Goal: Task Accomplishment & Management: Manage account settings

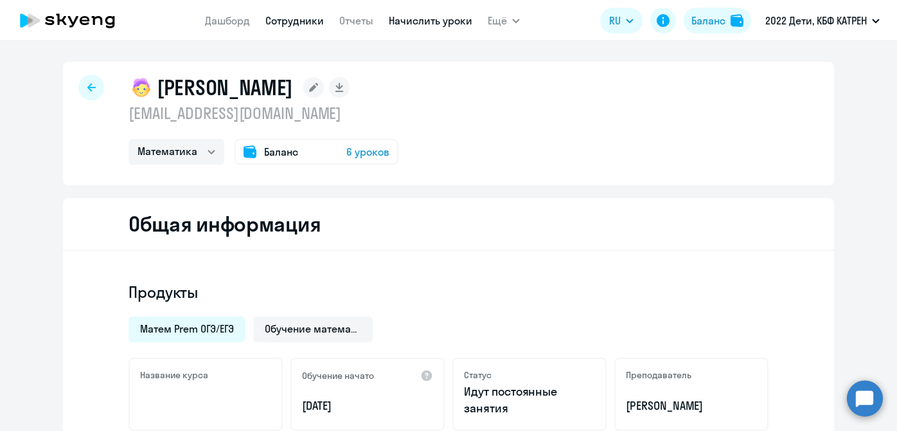
click at [456, 25] on link "Начислить уроки" at bounding box center [431, 20] width 84 height 13
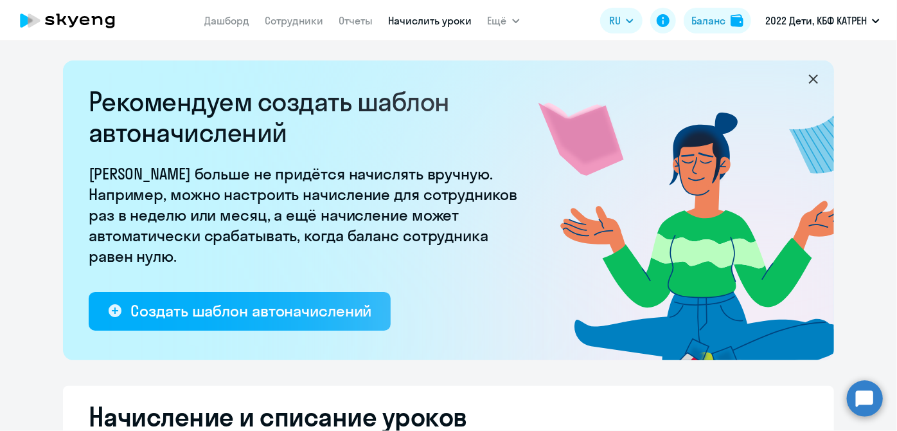
select select "10"
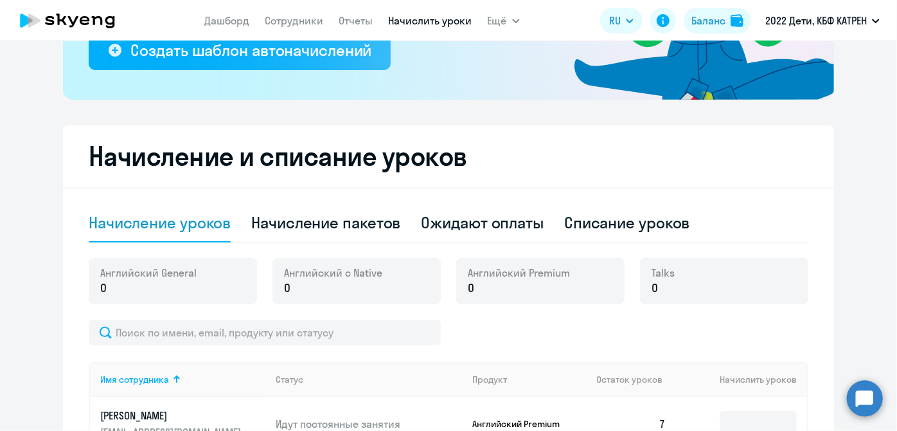
scroll to position [258, 0]
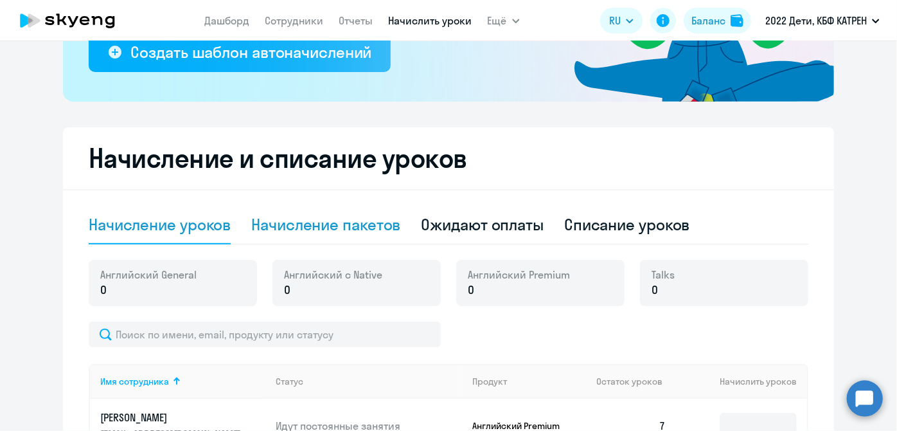
click at [333, 228] on div "Начисление пакетов" at bounding box center [325, 224] width 149 height 21
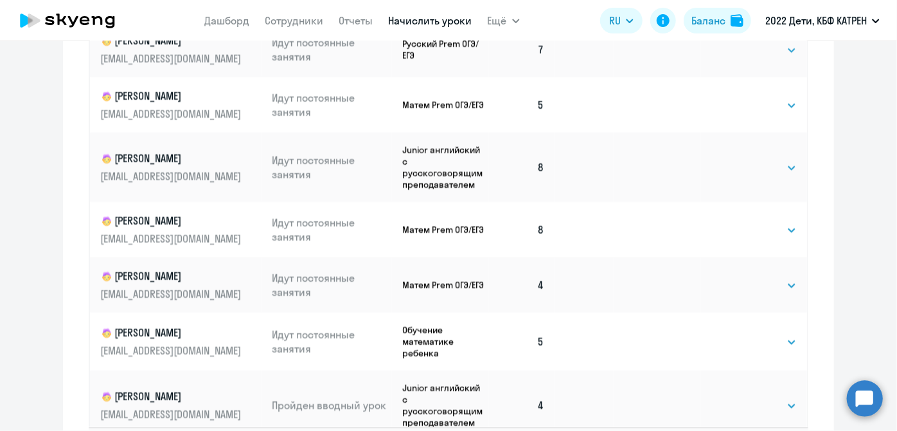
scroll to position [926, 0]
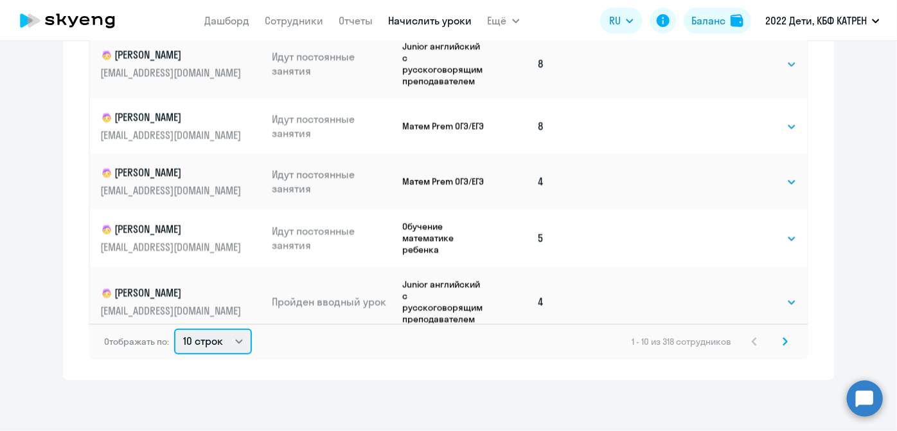
click at [236, 339] on select "10 строк 30 строк 50 строк" at bounding box center [213, 341] width 78 height 26
select select "50"
click at [174, 328] on select "10 строк 30 строк 50 строк" at bounding box center [213, 341] width 78 height 26
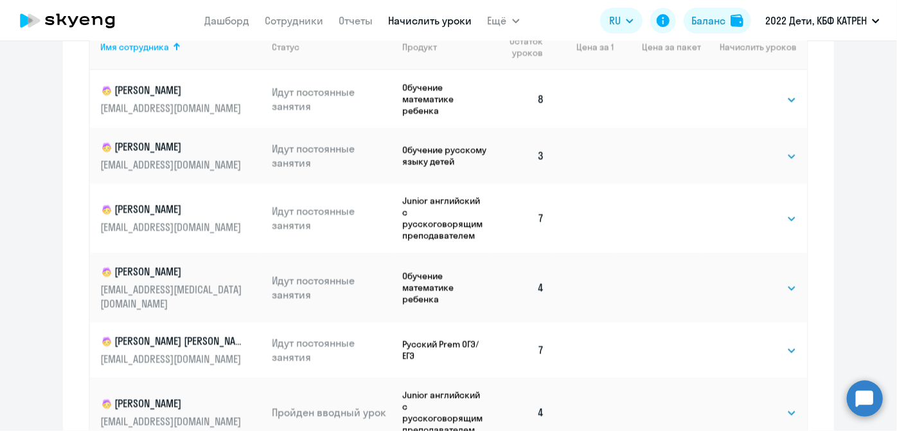
scroll to position [689, 0]
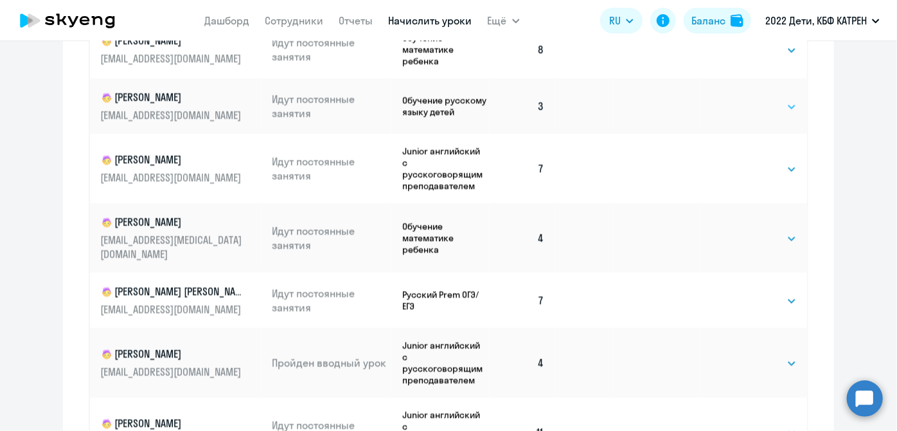
drag, startPoint x: 780, startPoint y: 107, endPoint x: 778, endPoint y: 114, distance: 6.7
click at [780, 107] on select "Выбрать 4 8 16 32 64 128" at bounding box center [770, 106] width 53 height 15
select select "8"
click at [744, 100] on select "Выбрать 4 8 16 32 64 128" at bounding box center [770, 106] width 53 height 15
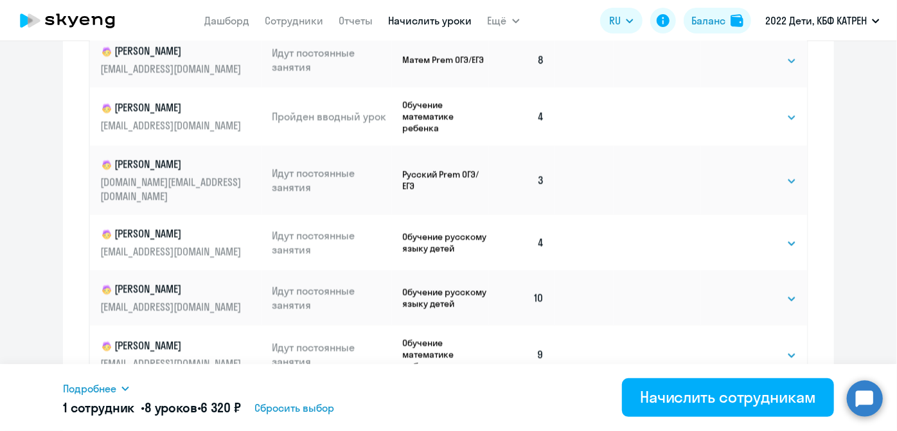
scroll to position [1402, 0]
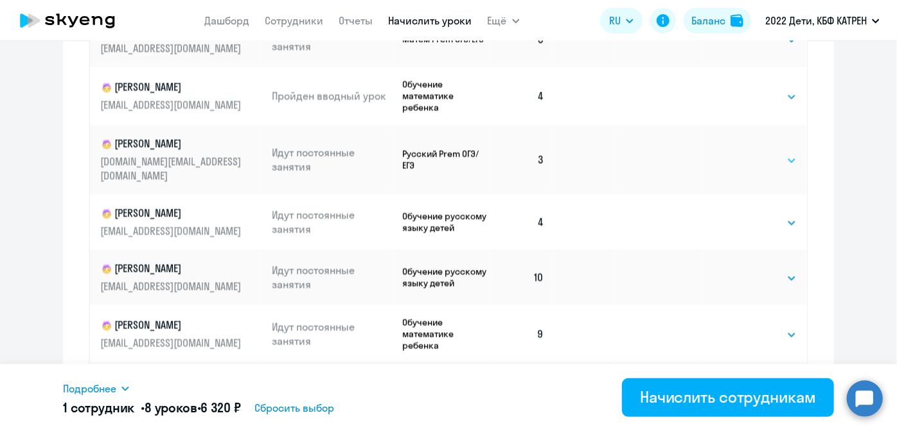
click at [773, 153] on select "Выбрать 4 8 16 32 64 128" at bounding box center [770, 160] width 53 height 15
select select "8"
click at [744, 153] on select "Выбрать 4 8 16 32 64 128" at bounding box center [770, 160] width 53 height 15
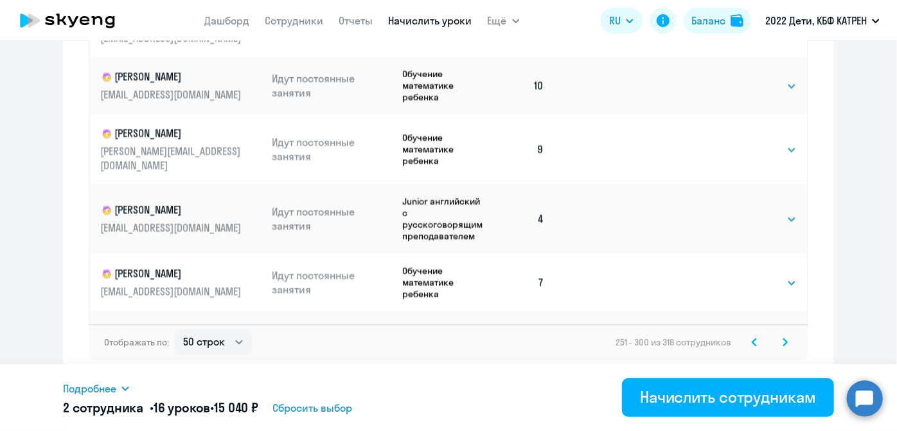
scroll to position [926, 0]
click at [752, 339] on icon at bounding box center [754, 341] width 5 height 9
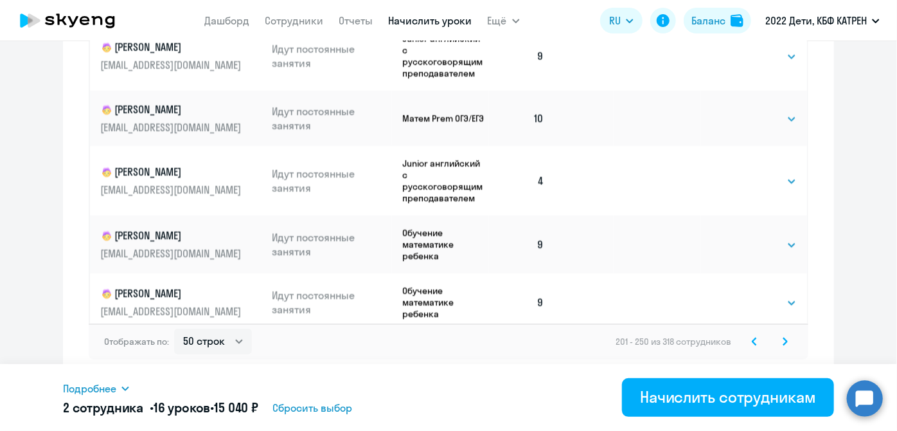
click at [752, 337] on icon at bounding box center [754, 341] width 5 height 9
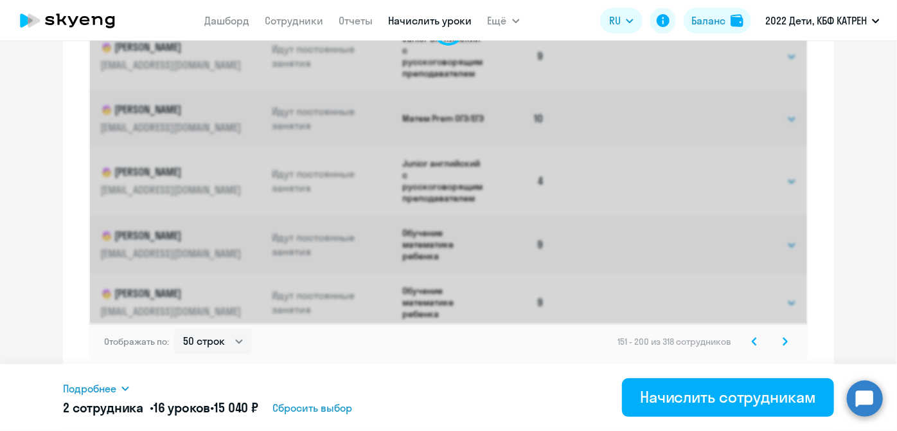
click at [752, 337] on icon at bounding box center [754, 341] width 5 height 9
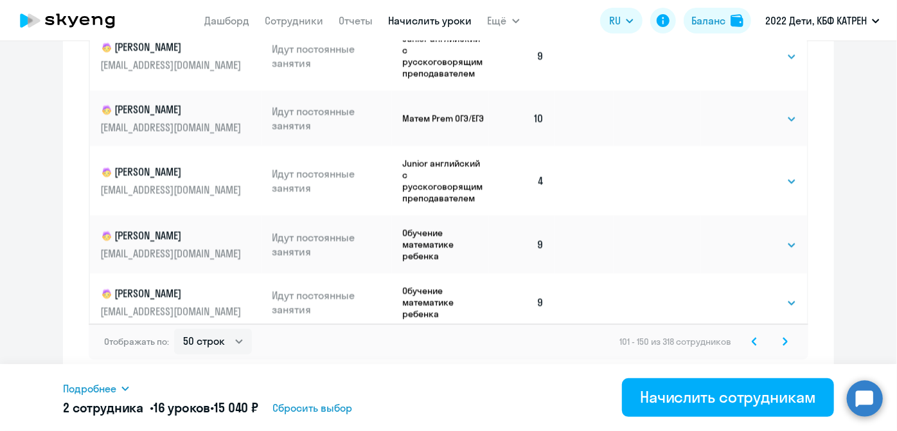
click at [752, 337] on icon at bounding box center [754, 341] width 5 height 9
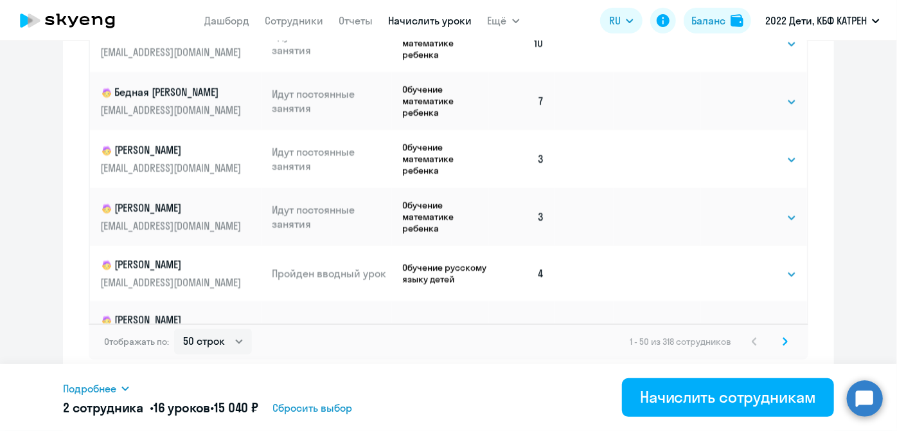
scroll to position [1343, 0]
click at [776, 151] on select "Выбрать 4 8 16 32 64 128" at bounding box center [770, 158] width 53 height 15
select select "8"
click at [744, 151] on select "Выбрать 4 8 16 32 64 128" at bounding box center [770, 158] width 53 height 15
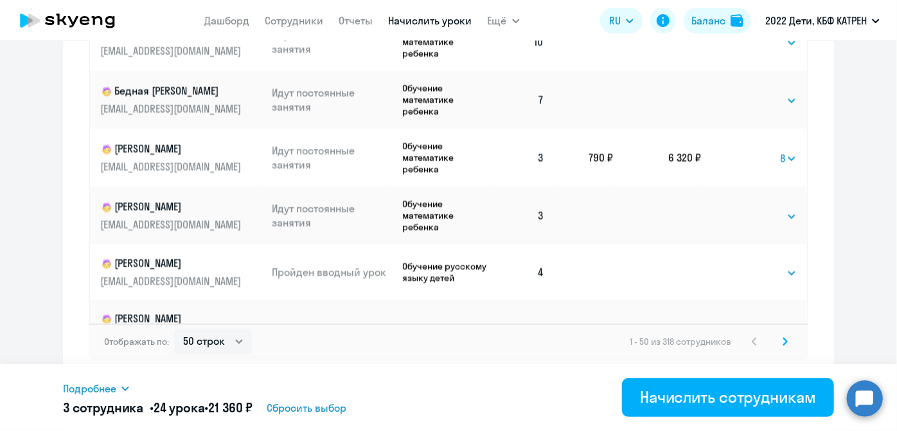
click at [785, 187] on td "Выбрать 4 8 16 32 64 128 Выбрать" at bounding box center [754, 216] width 106 height 58
click at [783, 209] on select "Выбрать 4 8 16 32 64 128" at bounding box center [770, 216] width 53 height 15
select select "8"
click at [744, 209] on select "Выбрать 4 8 16 32 64 128" at bounding box center [770, 216] width 53 height 15
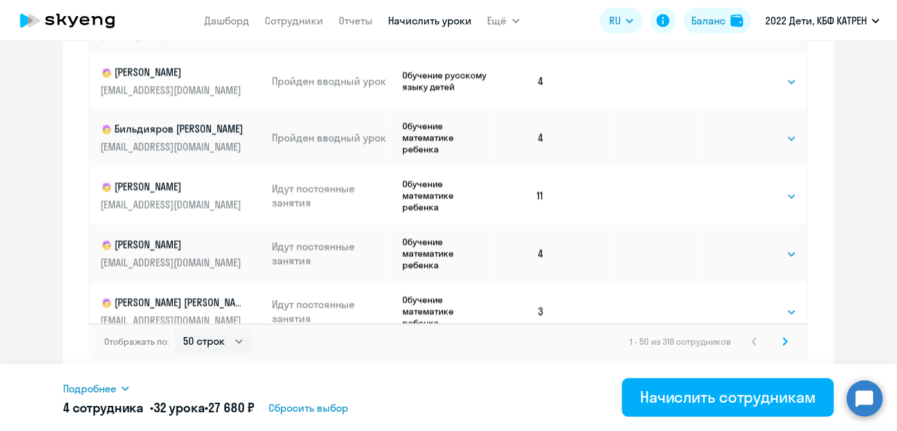
scroll to position [1752, 0]
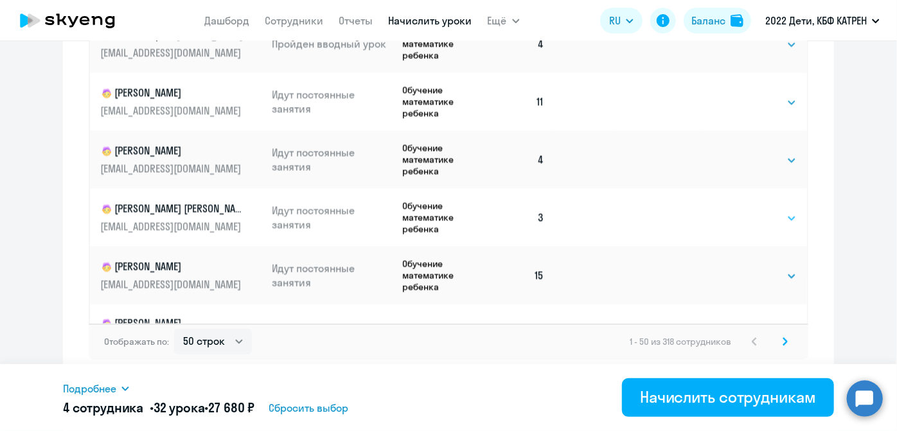
click at [774, 211] on select "Выбрать 4 8 16 32 64 128" at bounding box center [770, 218] width 53 height 15
select select "8"
click at [744, 211] on select "Выбрать 4 8 16 32 64 128" at bounding box center [770, 218] width 53 height 15
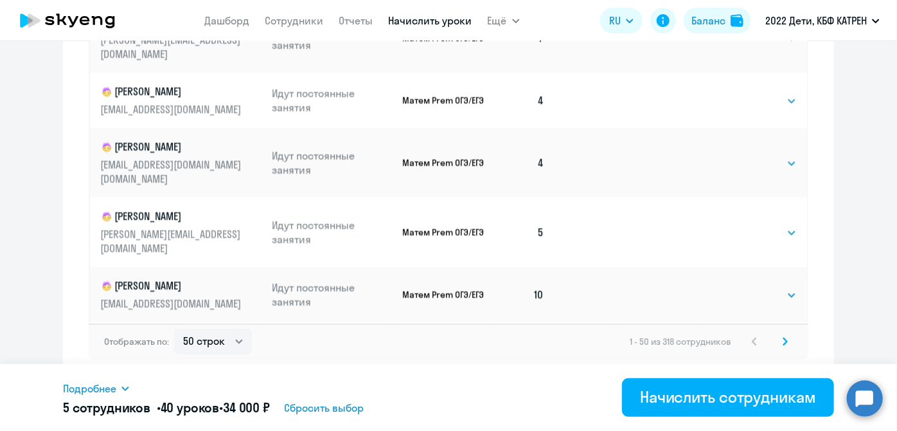
scroll to position [2337, 0]
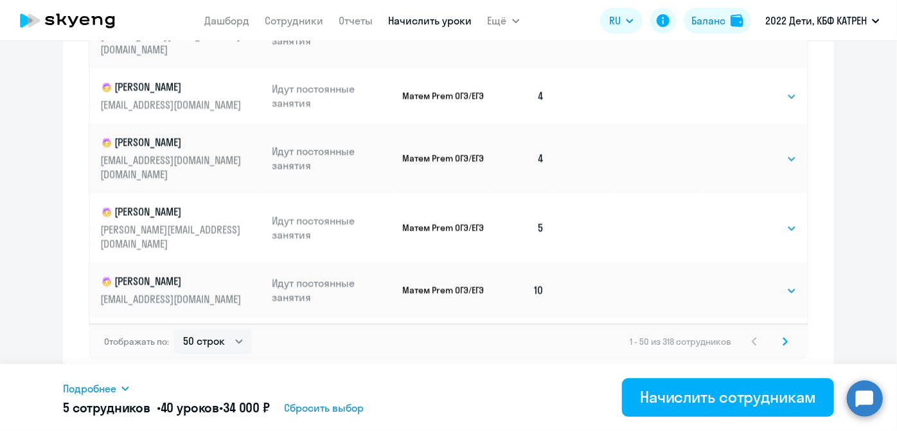
click at [787, 340] on svg-icon at bounding box center [785, 341] width 15 height 15
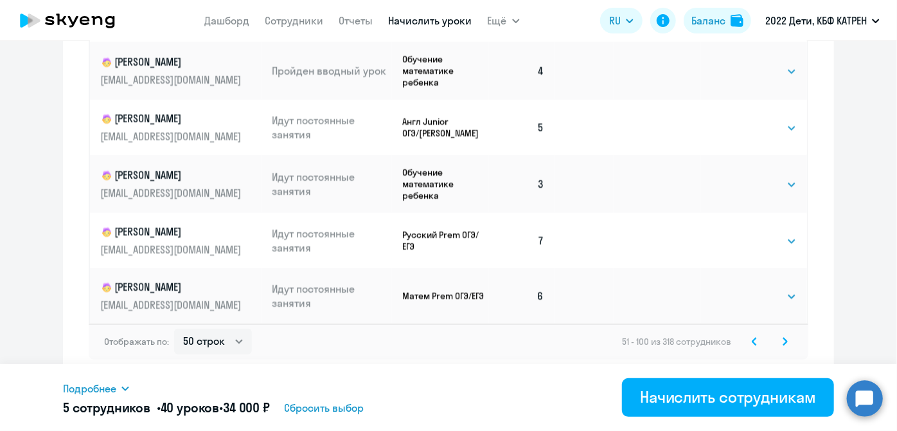
scroll to position [2389, 0]
click at [776, 182] on select "Выбрать 4 8 16 32 64 128" at bounding box center [770, 184] width 53 height 15
select select "8"
click at [744, 177] on select "Выбрать 4 8 16 32 64 128" at bounding box center [770, 184] width 53 height 15
click at [783, 343] on icon at bounding box center [785, 341] width 5 height 9
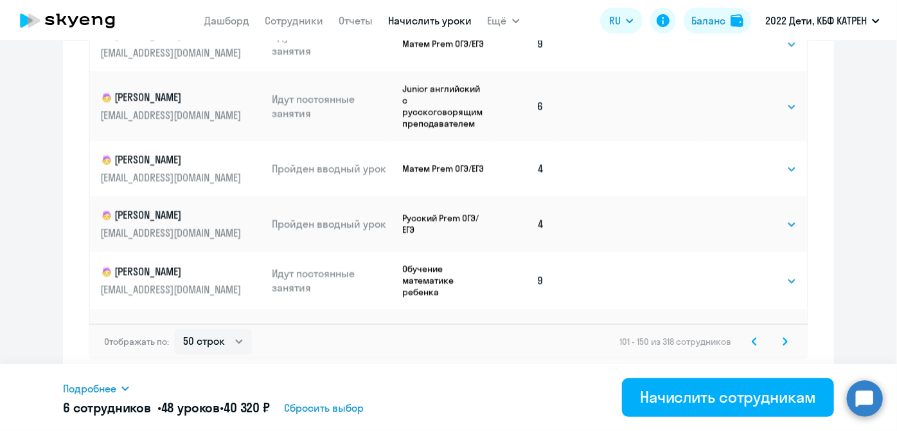
scroll to position [2408, 0]
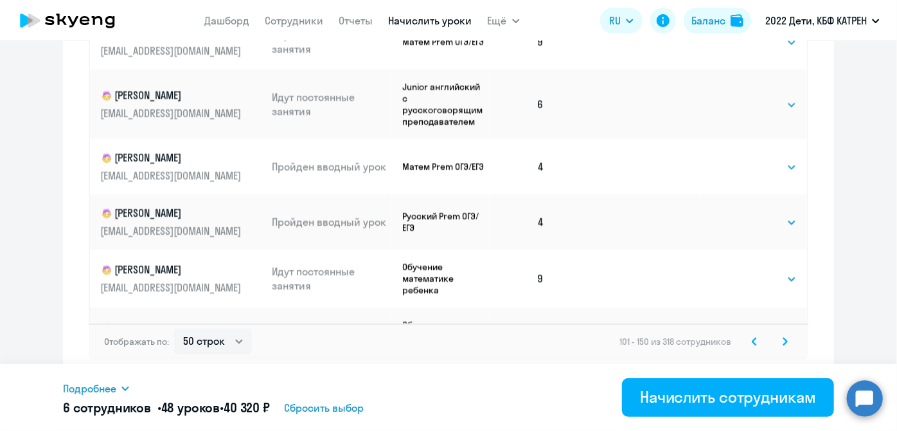
click at [783, 341] on icon at bounding box center [785, 341] width 5 height 9
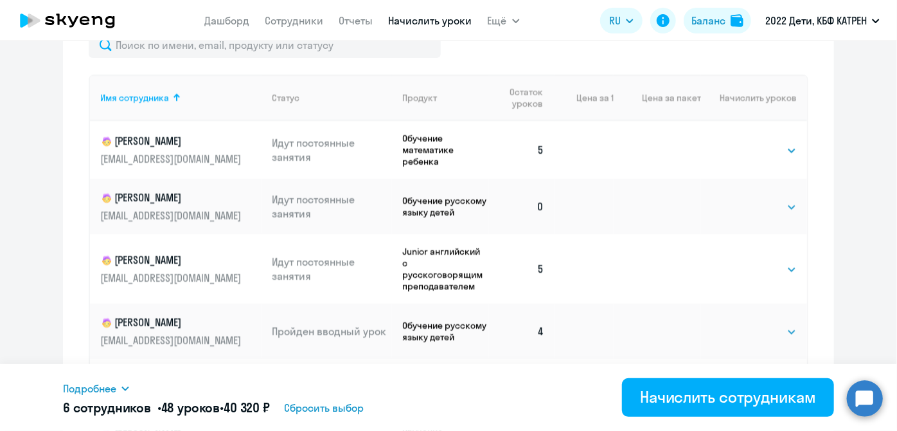
scroll to position [576, 0]
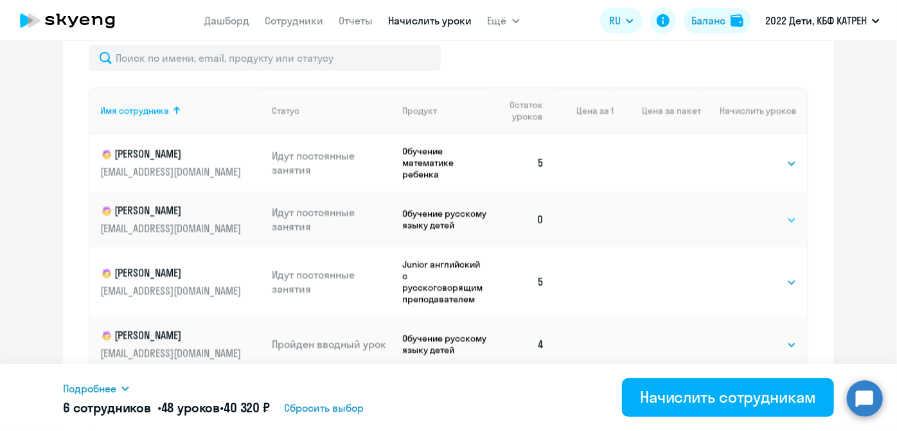
click at [778, 220] on select "Выбрать 4 8 16 32 64 128" at bounding box center [770, 219] width 53 height 15
select select "8"
click at [744, 213] on select "Выбрать 4 8 16 32 64 128" at bounding box center [770, 219] width 53 height 15
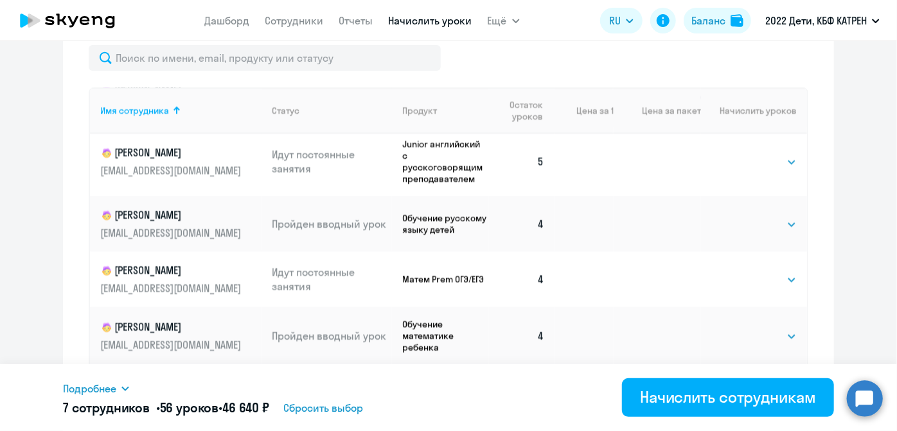
scroll to position [0, 0]
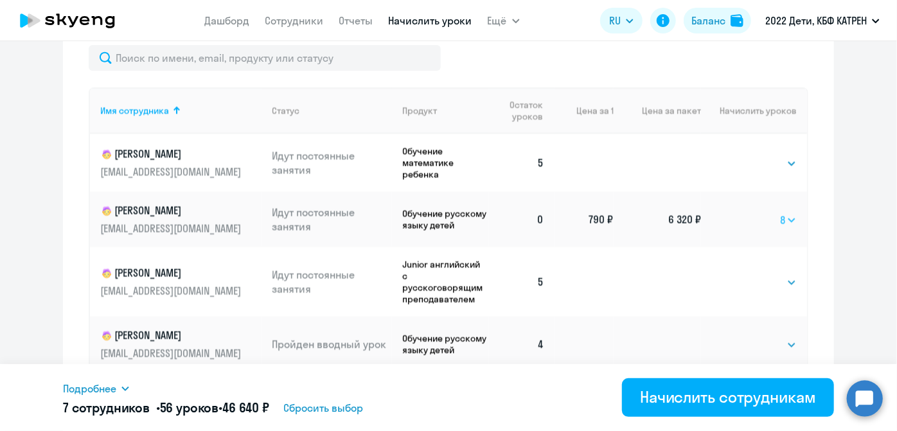
click at [780, 222] on select "Выбрать 4 8 16 32 64 128" at bounding box center [788, 219] width 17 height 15
select select
click at [780, 213] on select "Выбрать 4 8 16 32 64 128" at bounding box center [788, 219] width 17 height 15
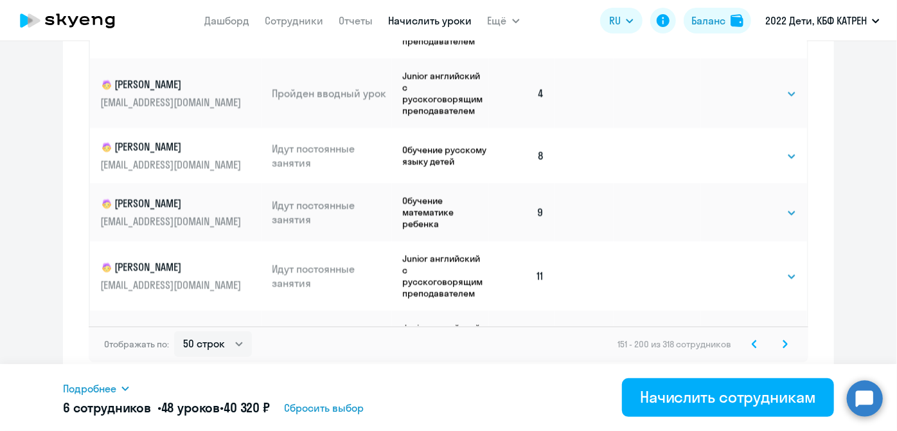
scroll to position [926, 0]
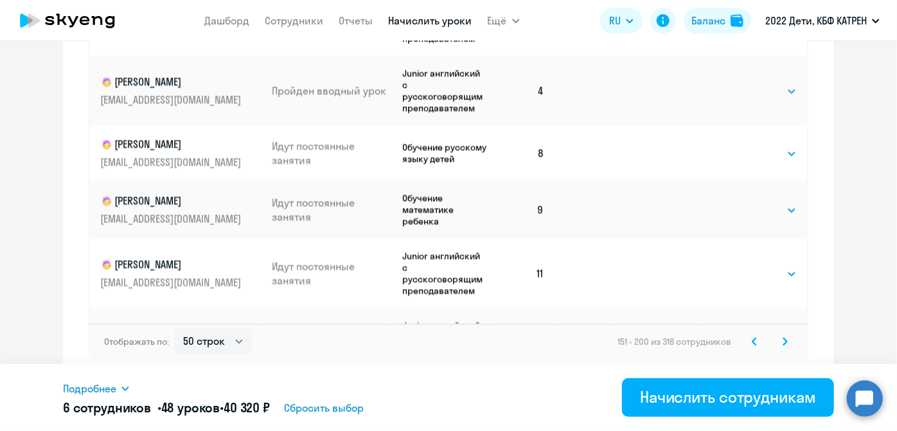
click at [783, 346] on svg-icon at bounding box center [785, 341] width 15 height 15
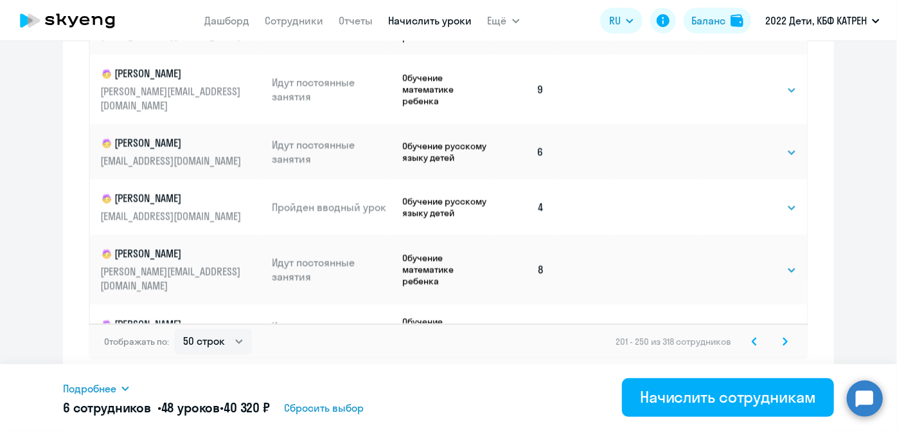
scroll to position [2440, 0]
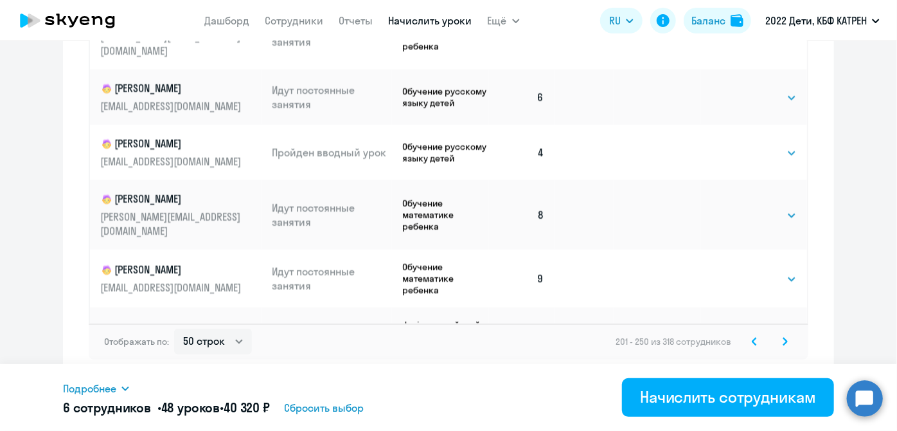
click at [778, 338] on svg-icon at bounding box center [785, 341] width 15 height 15
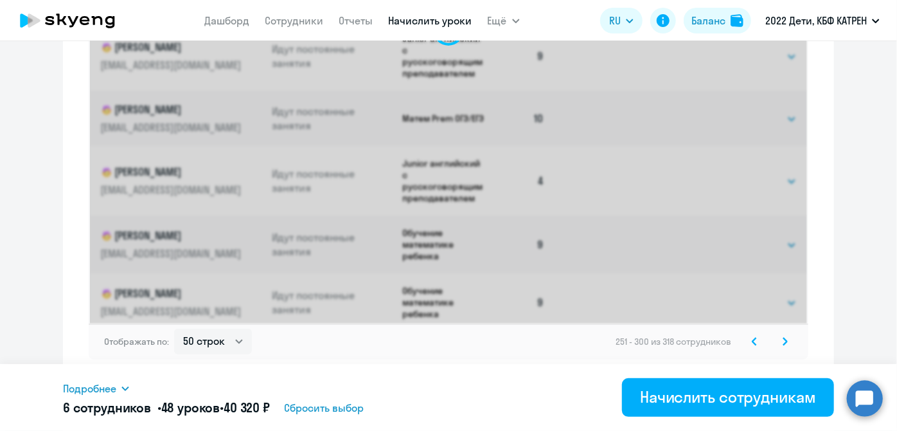
select select "8"
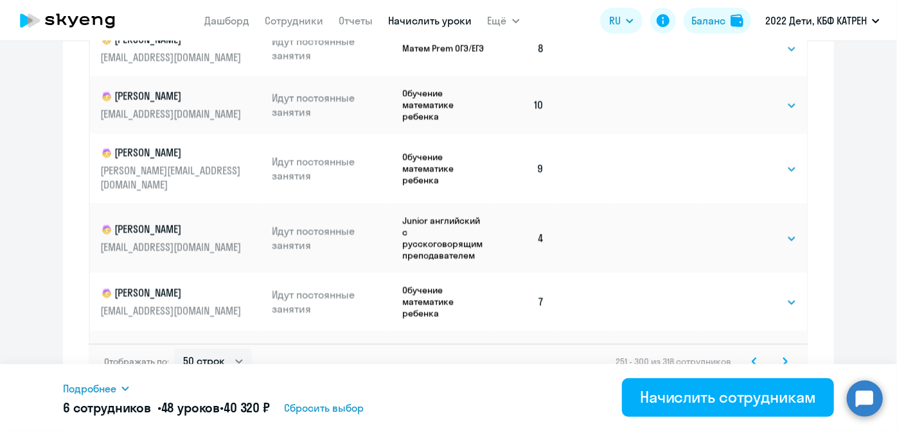
scroll to position [926, 0]
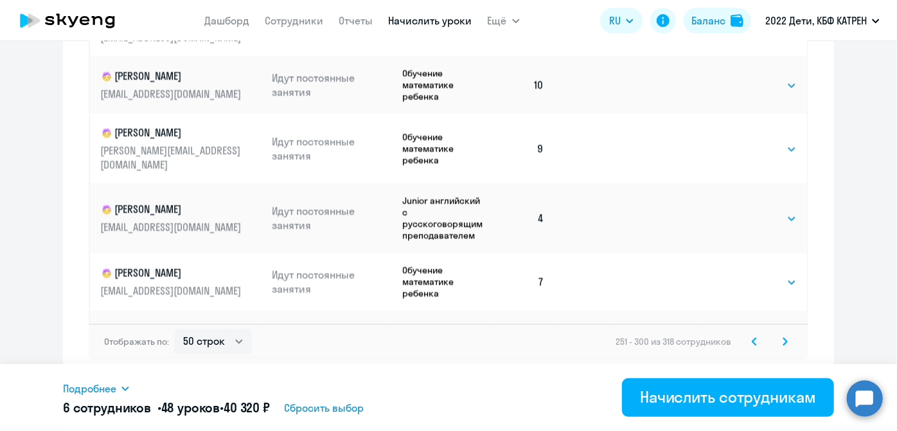
click at [783, 343] on icon at bounding box center [785, 340] width 4 height 7
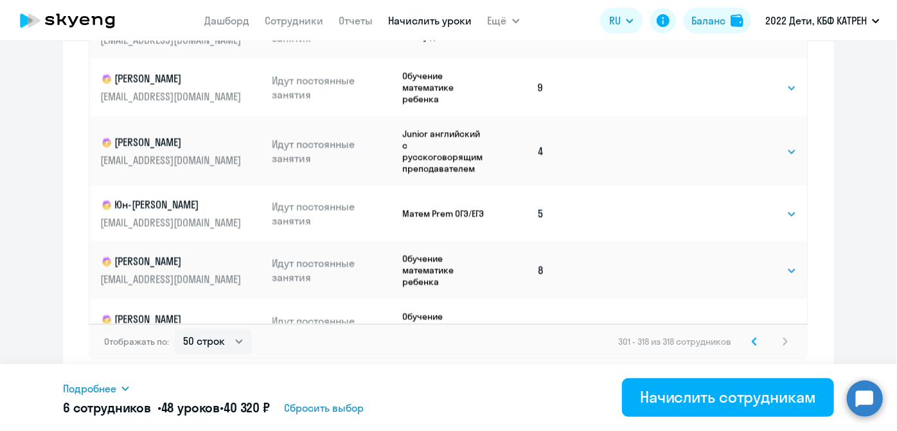
scroll to position [530, 0]
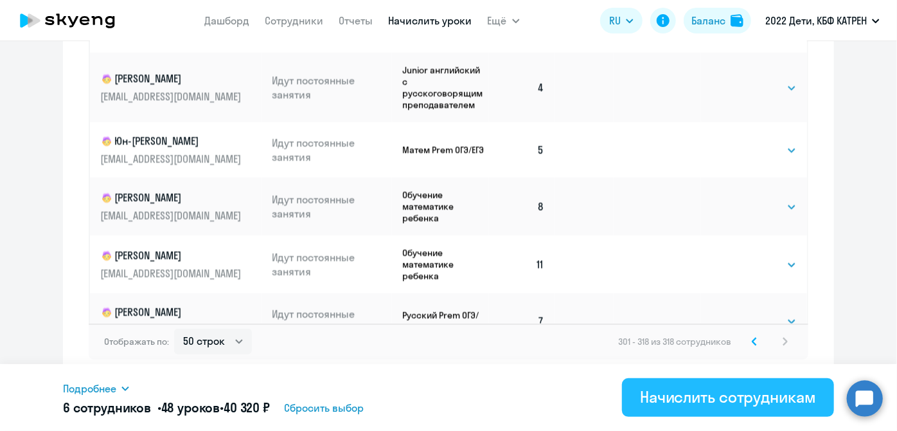
click at [663, 399] on div "Начислить сотрудникам" at bounding box center [728, 396] width 176 height 21
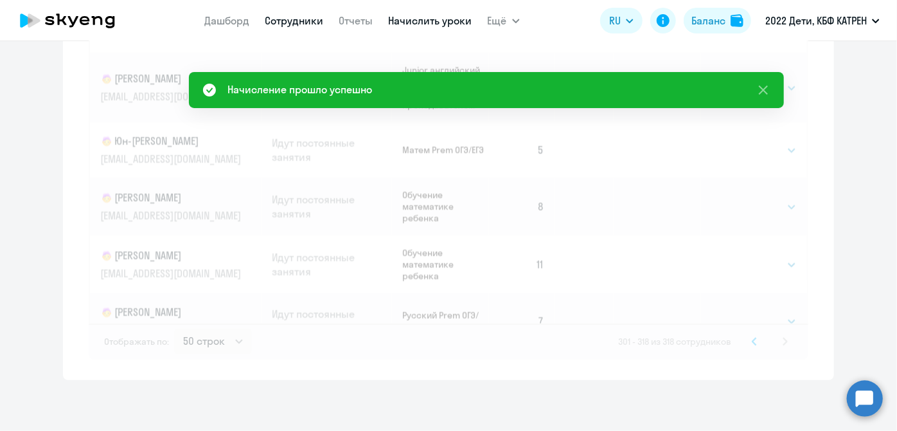
click at [284, 26] on link "Сотрудники" at bounding box center [294, 20] width 58 height 13
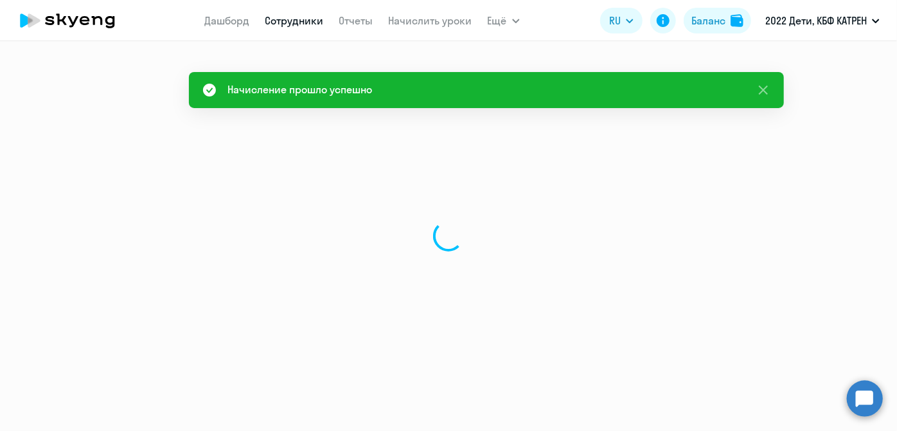
select select "30"
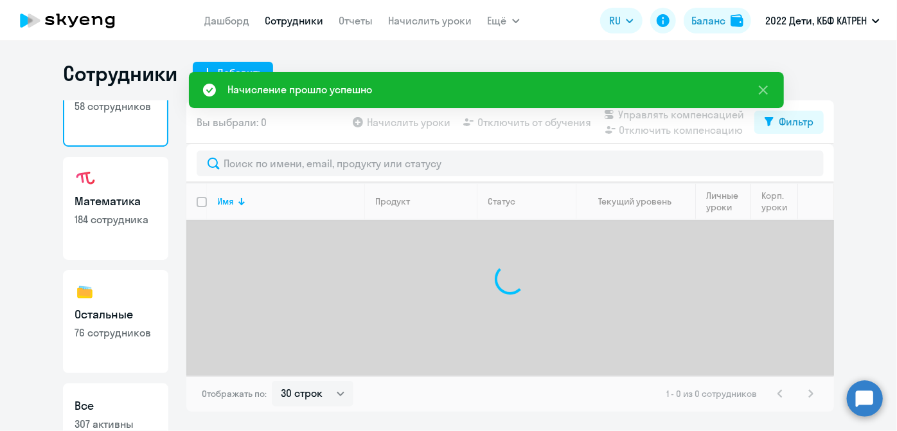
scroll to position [111, 0]
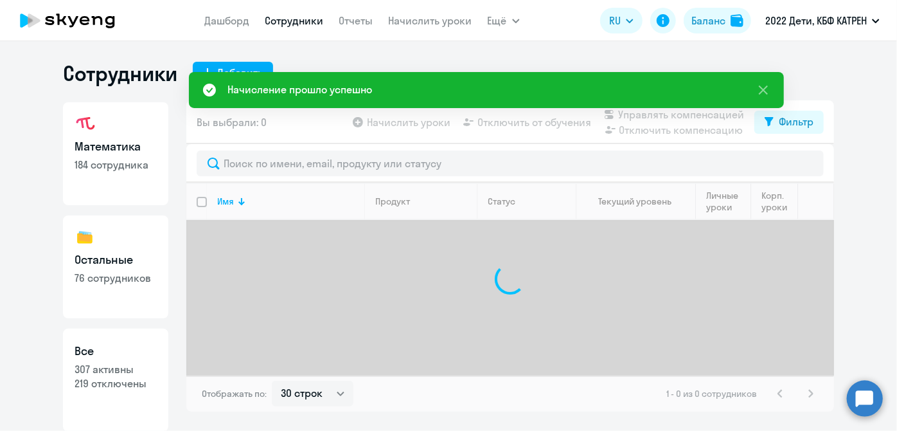
click at [127, 364] on p "307 активны" at bounding box center [116, 369] width 82 height 14
select select "30"
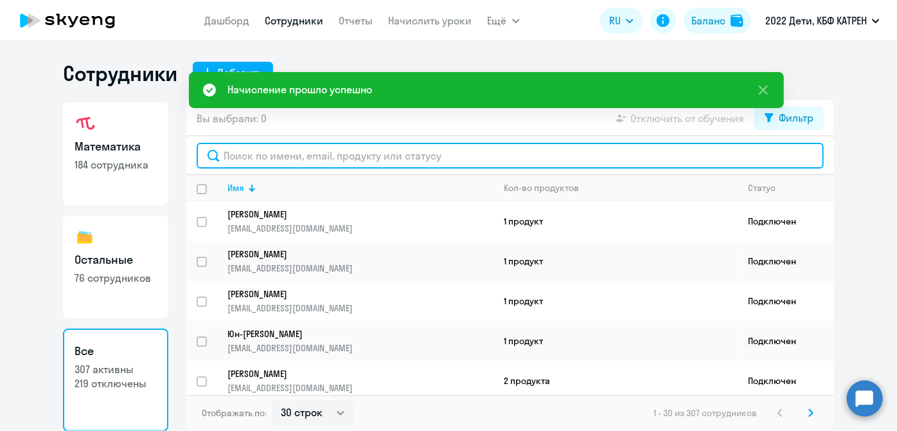
click at [298, 155] on input "text" at bounding box center [510, 156] width 627 height 26
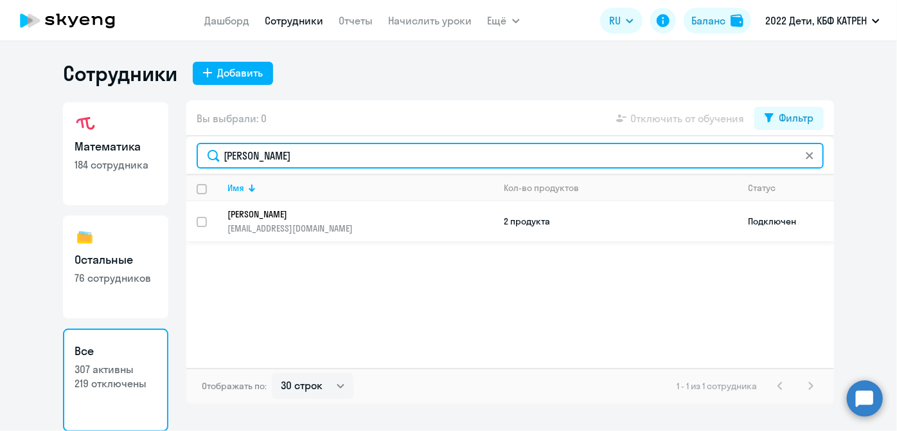
type input "[PERSON_NAME]"
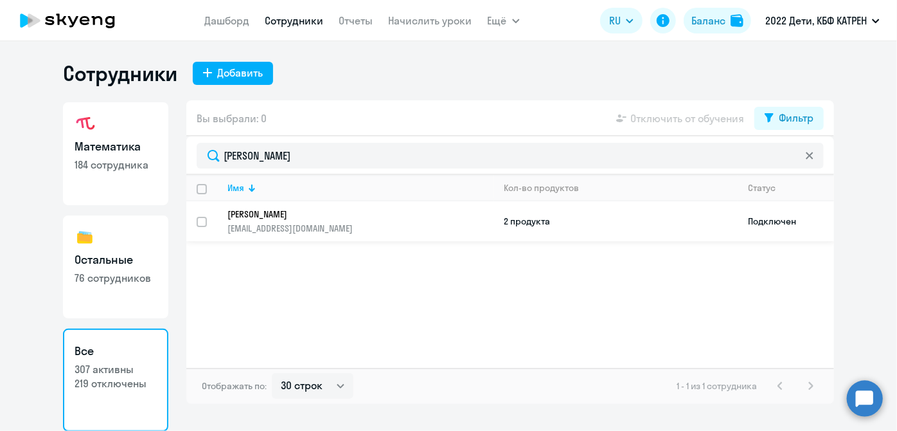
click at [281, 224] on p "[EMAIL_ADDRESS][DOMAIN_NAME]" at bounding box center [359, 228] width 265 height 12
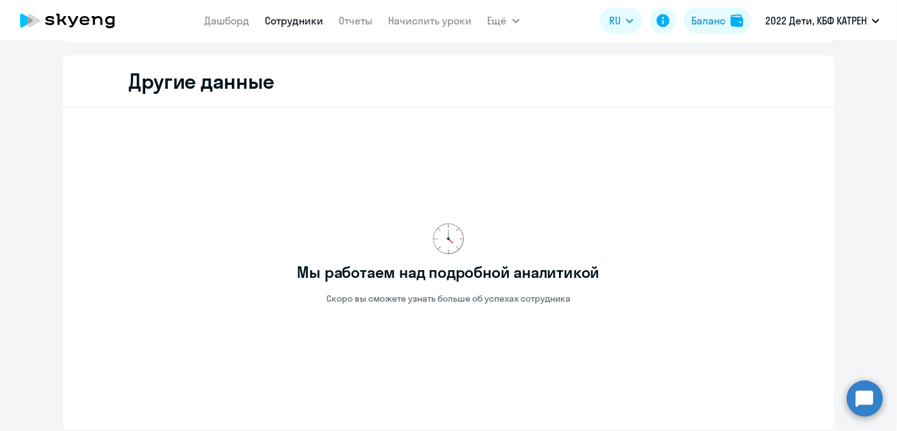
scroll to position [409, 0]
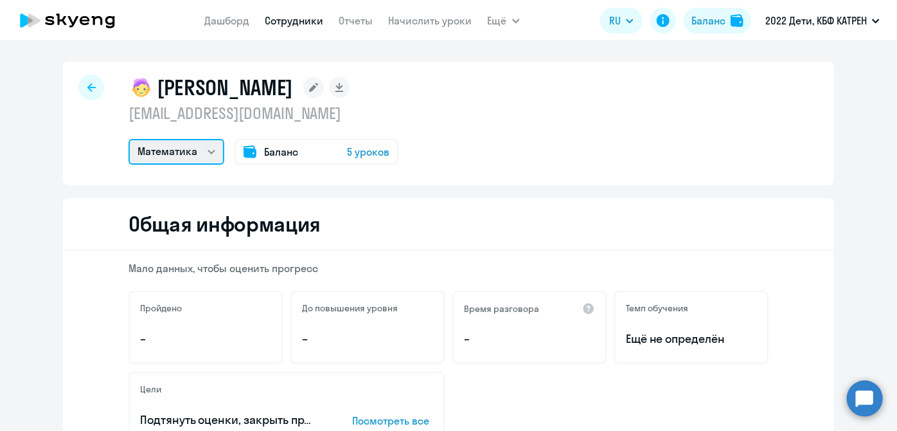
click at [210, 158] on select "Математика Остальные" at bounding box center [177, 152] width 96 height 26
select select "others"
click at [129, 139] on select "Математика Остальные" at bounding box center [177, 152] width 96 height 26
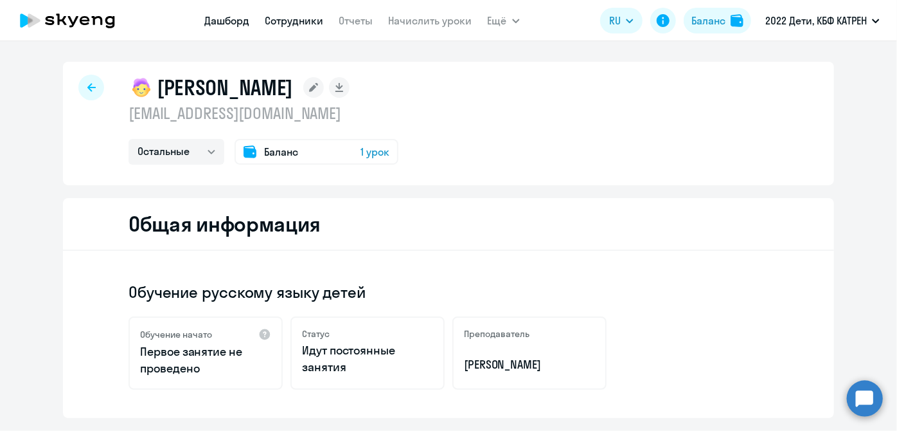
click at [234, 26] on link "Дашборд" at bounding box center [227, 20] width 45 height 13
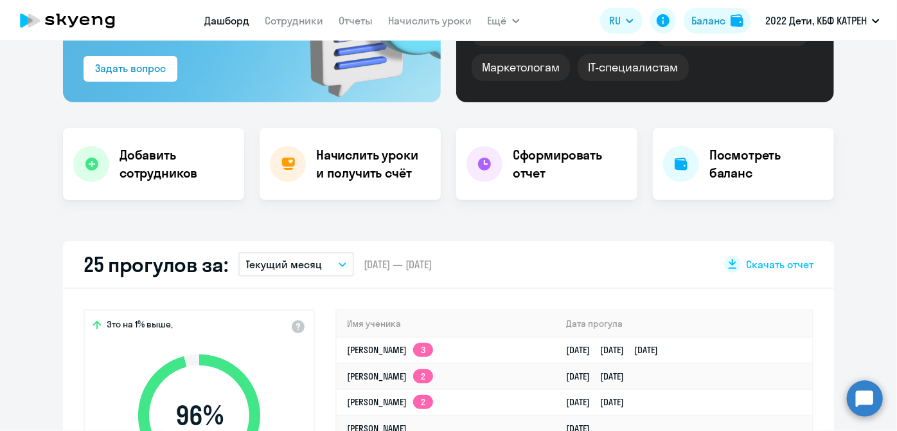
scroll to position [233, 0]
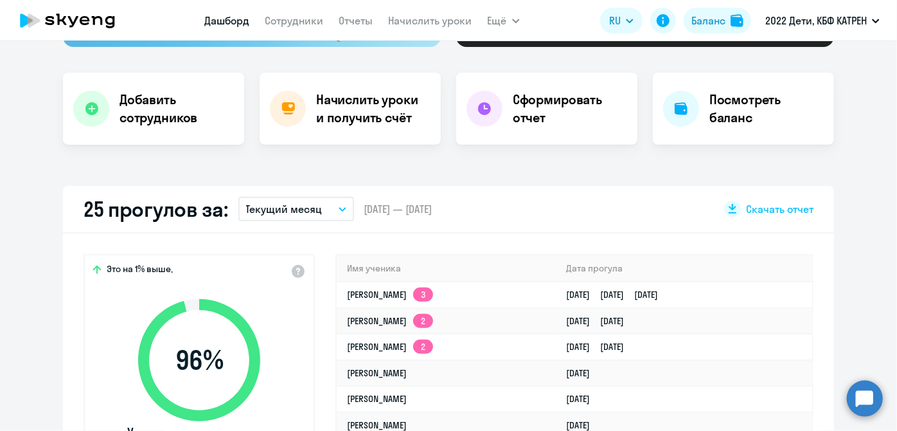
click at [855, 400] on circle at bounding box center [865, 398] width 36 height 36
select select "30"
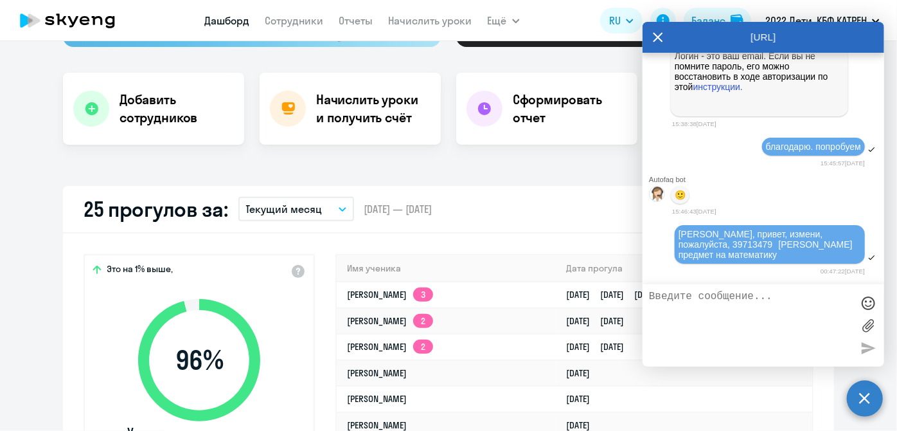
scroll to position [0, 0]
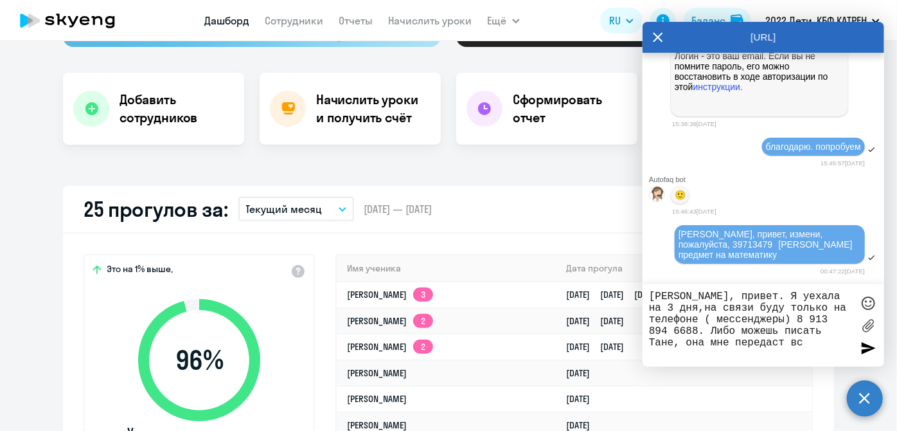
type textarea "[PERSON_NAME], привет. Я уехала на 3 дня,на связи буду только на телефоне ( мес…"
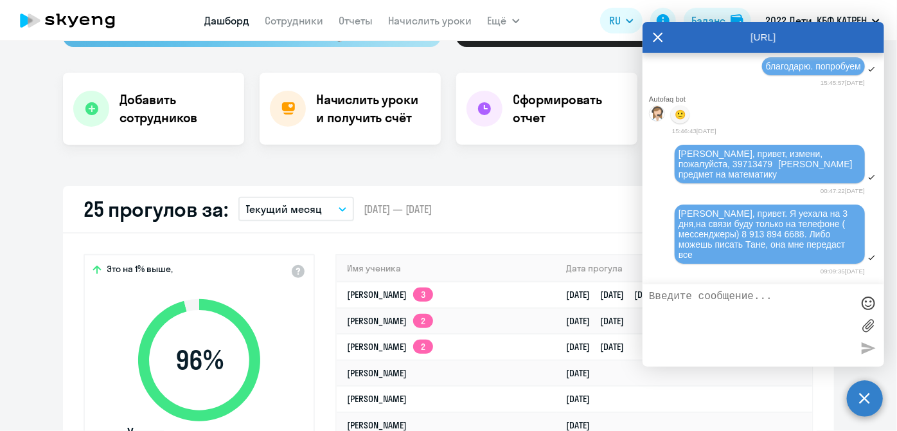
scroll to position [168199, 0]
